Goal: Task Accomplishment & Management: Use online tool/utility

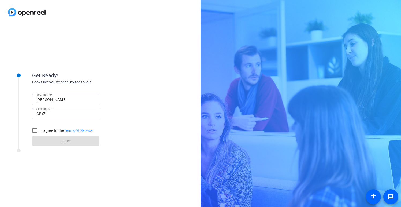
click at [43, 99] on input "[PERSON_NAME]" at bounding box center [65, 99] width 58 height 6
type input "[PERSON_NAME]"
click at [34, 130] on input "I agree to the Terms Of Service" at bounding box center [35, 130] width 11 height 11
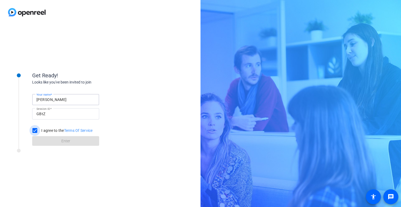
checkbox input "true"
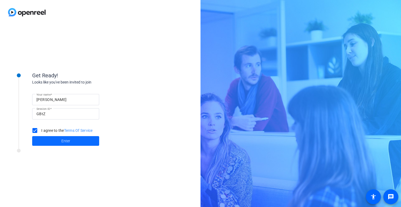
click at [75, 140] on span at bounding box center [65, 140] width 67 height 13
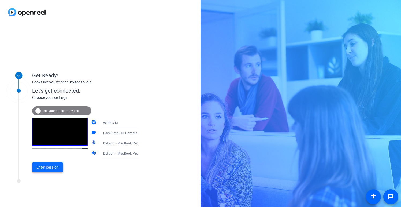
click at [54, 167] on span "Enter session" at bounding box center [47, 167] width 22 height 6
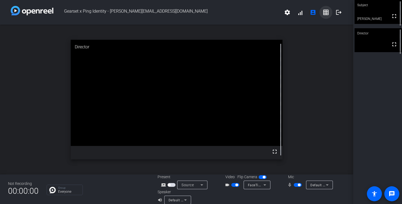
click at [324, 13] on mat-icon "grid_on" at bounding box center [326, 12] width 6 height 6
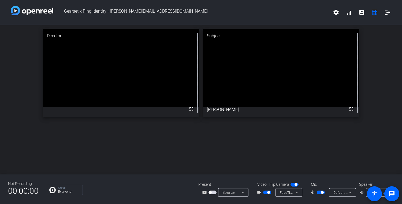
click at [218, 140] on div "Director fullscreen Subject fullscreen [PERSON_NAME]" at bounding box center [201, 99] width 402 height 149
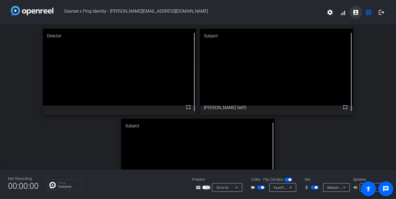
click at [356, 13] on mat-icon "account_box" at bounding box center [356, 12] width 6 height 6
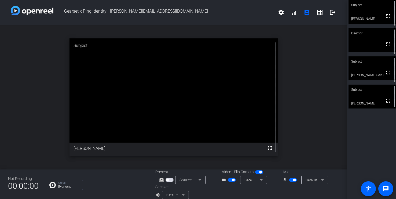
click at [292, 179] on span "button" at bounding box center [293, 180] width 8 height 4
click at [294, 179] on span "button" at bounding box center [294, 179] width 3 height 3
click at [294, 179] on span "button" at bounding box center [293, 180] width 8 height 4
click at [294, 179] on span "button" at bounding box center [294, 179] width 3 height 3
click at [296, 181] on span "button" at bounding box center [293, 180] width 8 height 4
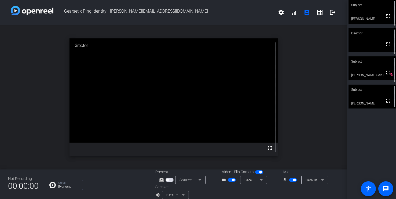
click at [292, 181] on span "button" at bounding box center [293, 180] width 8 height 4
click at [292, 180] on span "button" at bounding box center [293, 180] width 8 height 4
click at [295, 180] on span "button" at bounding box center [293, 180] width 8 height 4
click at [295, 179] on span "button" at bounding box center [294, 179] width 3 height 3
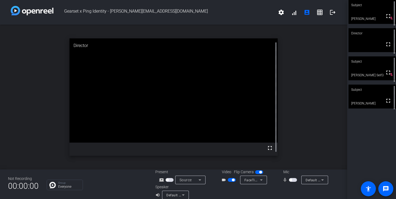
click at [292, 180] on span "button" at bounding box center [293, 180] width 8 height 4
click at [293, 180] on span "button" at bounding box center [293, 180] width 8 height 4
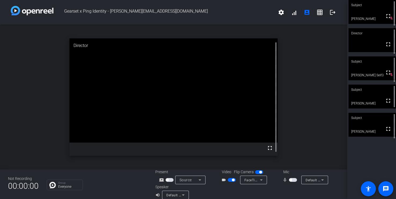
click at [295, 180] on span "button" at bounding box center [293, 180] width 8 height 4
click at [291, 180] on span "button" at bounding box center [293, 180] width 8 height 4
click at [294, 181] on span "button" at bounding box center [293, 180] width 8 height 4
click at [294, 181] on span "button" at bounding box center [294, 179] width 3 height 3
click at [294, 181] on span "button" at bounding box center [293, 180] width 8 height 4
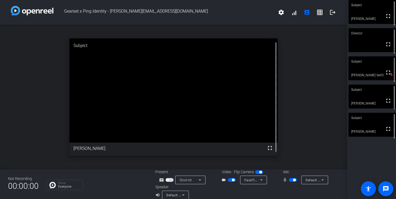
click at [294, 181] on span "button" at bounding box center [294, 179] width 3 height 3
click at [294, 180] on span "button" at bounding box center [293, 180] width 8 height 4
click at [294, 180] on span "button" at bounding box center [294, 179] width 3 height 3
drag, startPoint x: 295, startPoint y: 180, endPoint x: 288, endPoint y: 189, distance: 12.3
click at [288, 189] on div "Present screen_share_outline Source Video Flip Camera videocam_outline FaceTime…" at bounding box center [247, 184] width 184 height 30
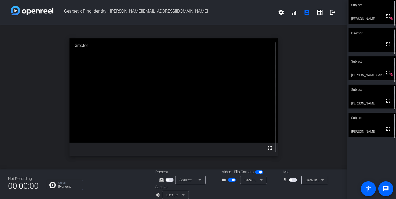
click at [295, 179] on span "button" at bounding box center [293, 180] width 8 height 4
click at [291, 181] on span "button" at bounding box center [293, 180] width 8 height 4
click at [295, 180] on span "button" at bounding box center [293, 180] width 8 height 4
click at [292, 180] on span "button" at bounding box center [293, 180] width 8 height 4
click at [295, 180] on span "button" at bounding box center [293, 180] width 8 height 4
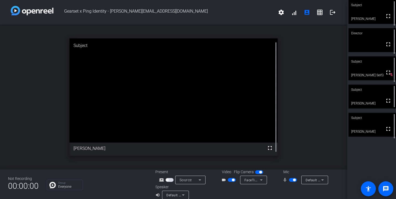
click at [295, 180] on span "button" at bounding box center [294, 179] width 3 height 3
click at [295, 180] on span "button" at bounding box center [293, 180] width 8 height 4
click at [293, 180] on span "button" at bounding box center [293, 180] width 8 height 4
click at [296, 180] on span "button" at bounding box center [293, 180] width 8 height 4
click at [292, 180] on span "button" at bounding box center [293, 180] width 8 height 4
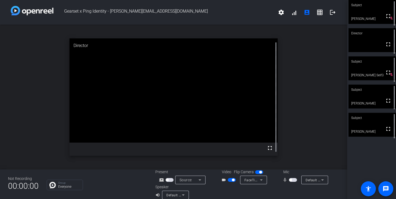
click at [296, 180] on span "button" at bounding box center [293, 180] width 8 height 4
click at [291, 178] on span "button" at bounding box center [293, 180] width 8 height 4
click at [293, 178] on span "button" at bounding box center [293, 180] width 8 height 4
click at [292, 178] on span "button" at bounding box center [293, 180] width 8 height 4
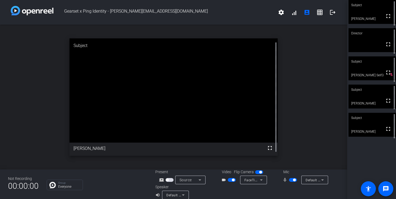
click at [293, 180] on span "button" at bounding box center [293, 180] width 8 height 4
click at [295, 181] on span "button" at bounding box center [293, 180] width 8 height 4
click at [292, 180] on span "button" at bounding box center [293, 180] width 8 height 4
click at [295, 181] on span "button" at bounding box center [293, 180] width 8 height 4
